Goal: Check status: Check status

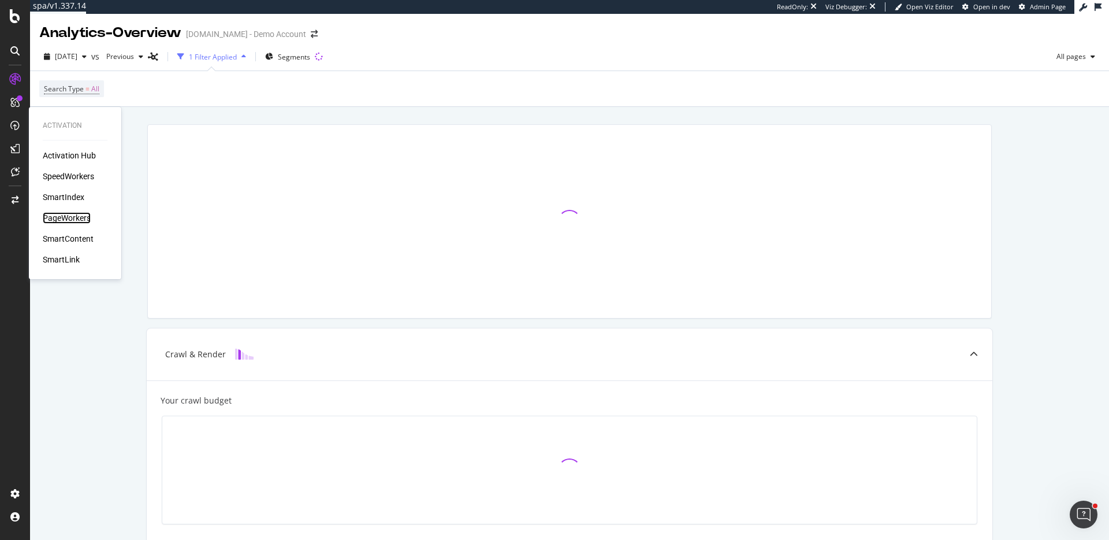
click at [64, 218] on div "PageWorkers" at bounding box center [67, 218] width 48 height 12
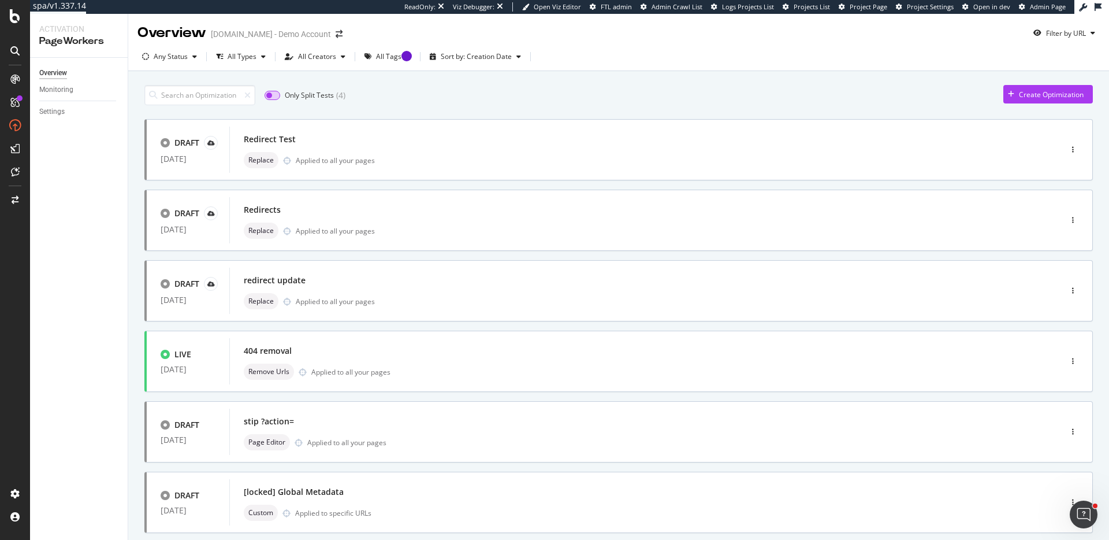
click at [272, 91] on input "checkbox" at bounding box center [273, 95] width 16 height 9
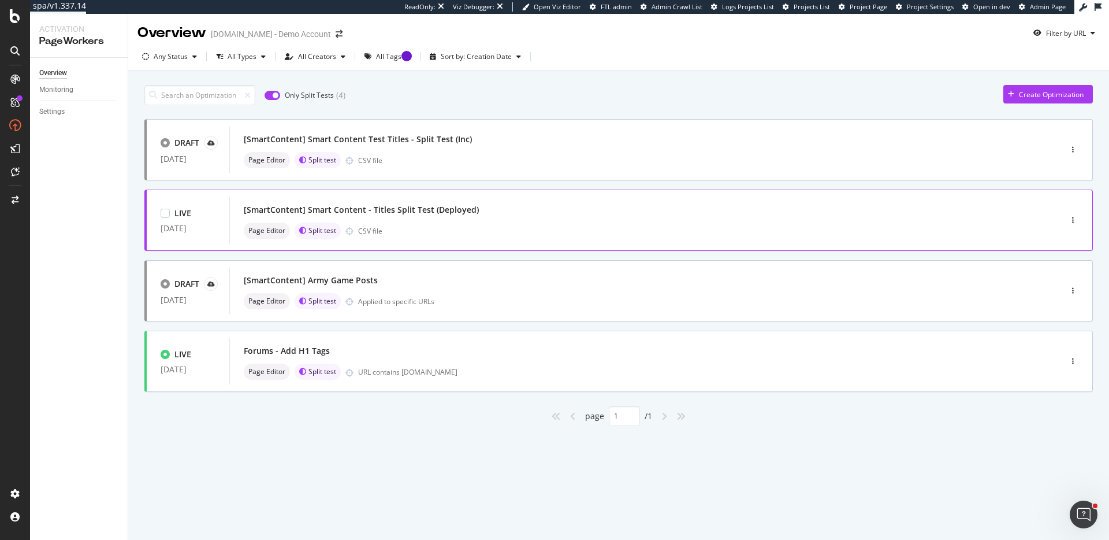
click at [337, 204] on div "[SmartContent] Smart Content - Titles Split Test (Deployed)" at bounding box center [361, 210] width 235 height 12
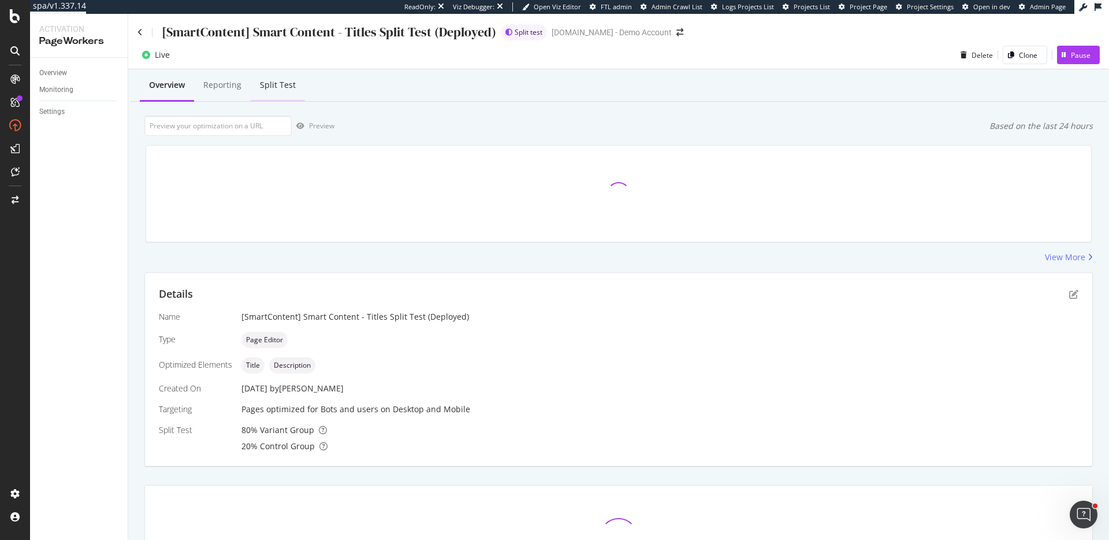
click at [268, 79] on div "Split Test" at bounding box center [278, 85] width 36 height 12
